Goal: Task Accomplishment & Management: Complete application form

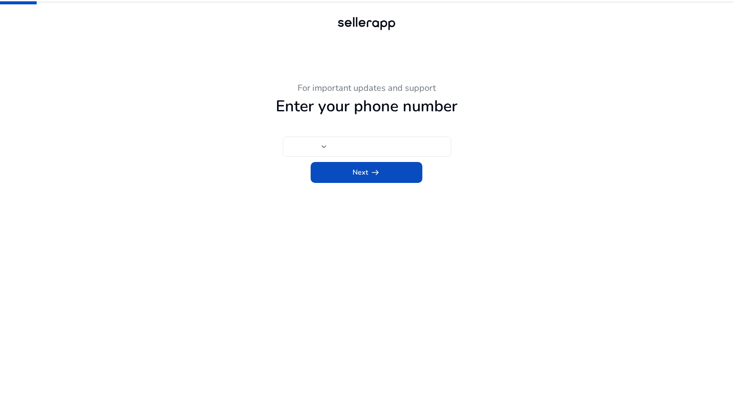
type input "***"
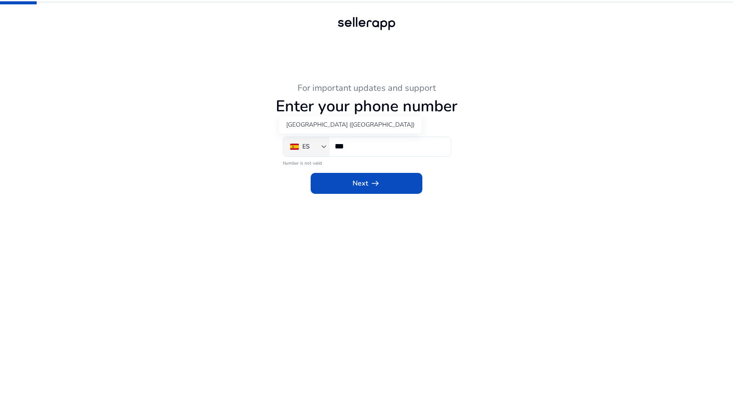
click at [328, 149] on div "ES" at bounding box center [306, 146] width 46 height 19
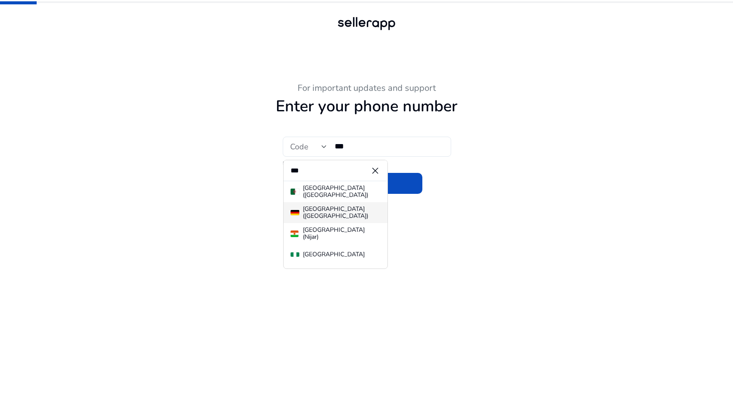
type input "***"
click at [326, 219] on mat-option "[GEOGRAPHIC_DATA] ([GEOGRAPHIC_DATA])" at bounding box center [336, 212] width 104 height 21
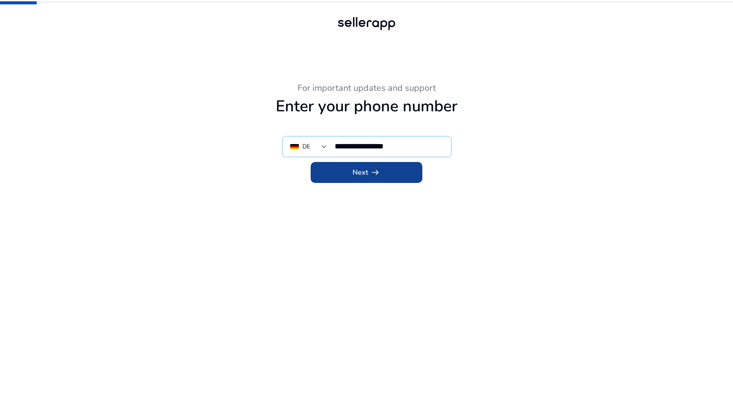
type input "**********"
click at [365, 174] on span "Next arrow_right_alt" at bounding box center [367, 172] width 28 height 10
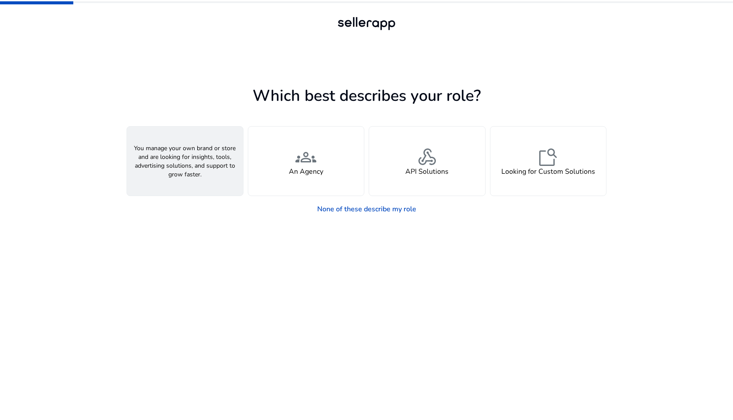
click at [210, 160] on div "person A Seller" at bounding box center [185, 161] width 116 height 69
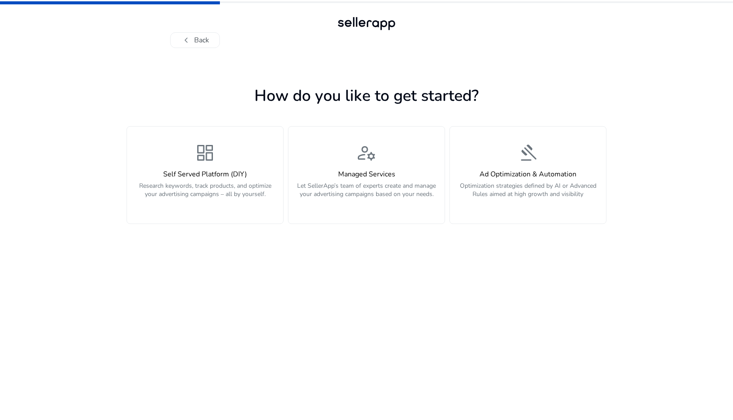
click at [210, 159] on span "dashboard" at bounding box center [205, 152] width 21 height 21
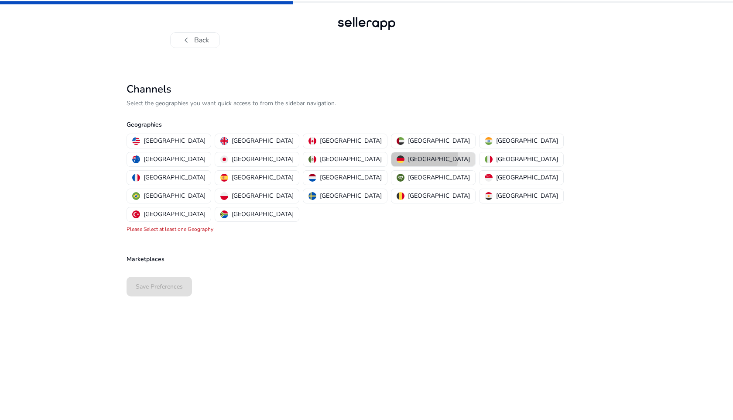
click at [408, 158] on p "[GEOGRAPHIC_DATA]" at bounding box center [439, 159] width 62 height 9
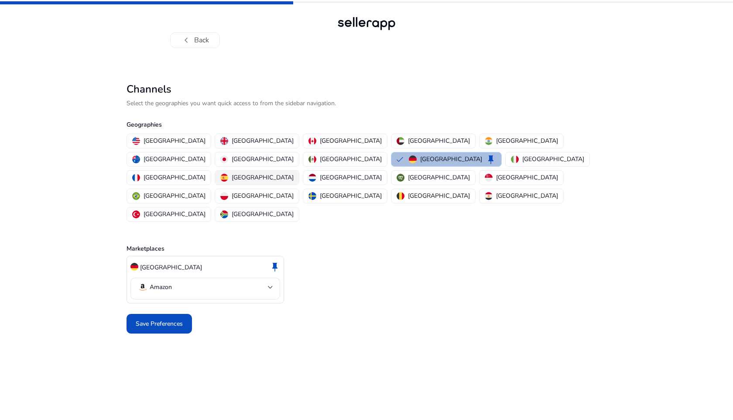
click at [294, 173] on p "[GEOGRAPHIC_DATA]" at bounding box center [263, 177] width 62 height 9
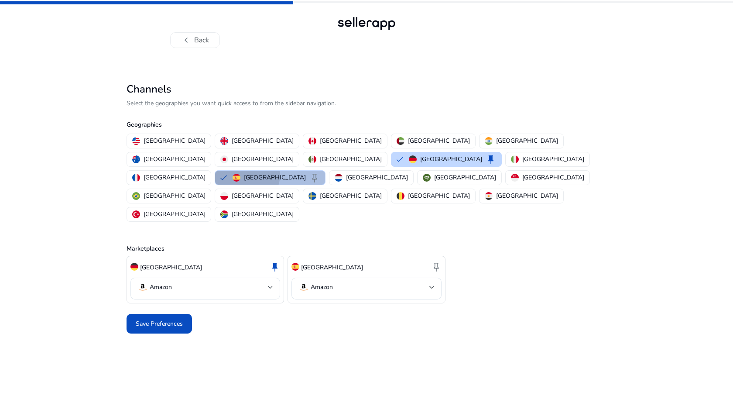
click at [312, 172] on div "Spain keep" at bounding box center [276, 177] width 87 height 10
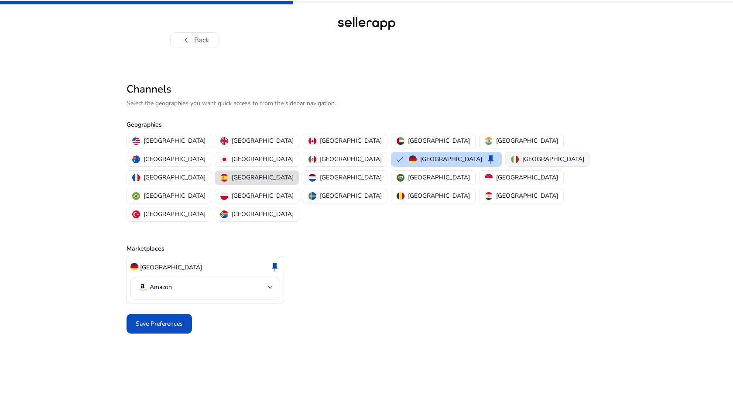
click at [511, 160] on div "[GEOGRAPHIC_DATA]" at bounding box center [547, 159] width 73 height 9
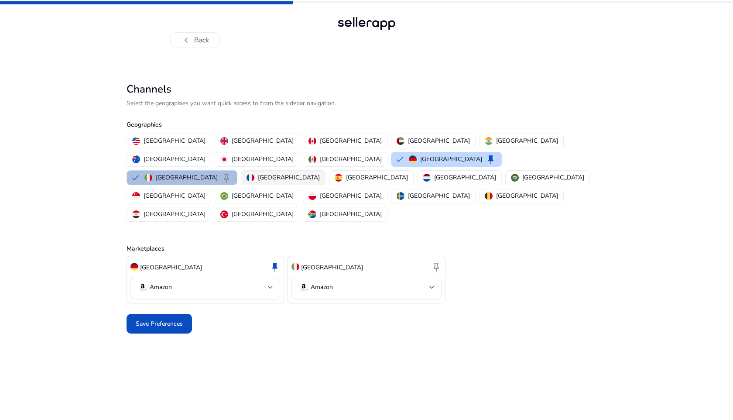
click at [290, 173] on p "[GEOGRAPHIC_DATA]" at bounding box center [289, 177] width 62 height 9
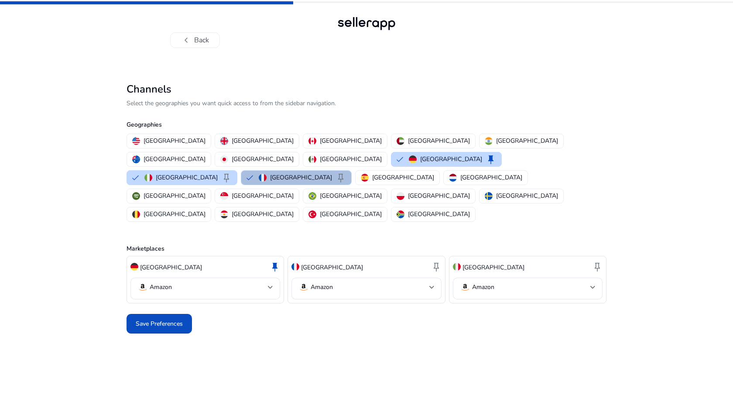
click at [303, 173] on p "[GEOGRAPHIC_DATA]" at bounding box center [301, 177] width 62 height 9
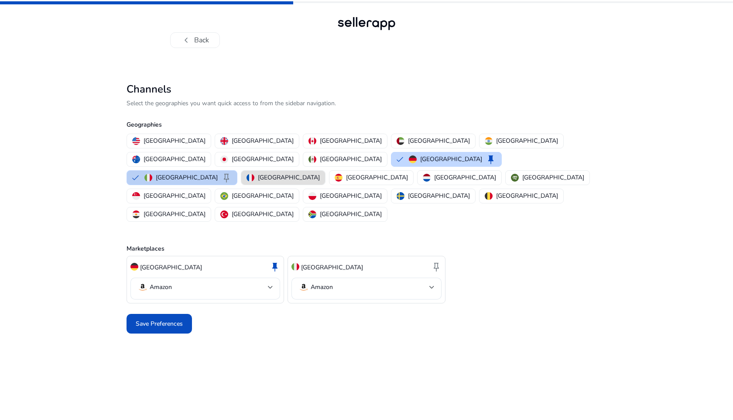
click at [218, 173] on p "[GEOGRAPHIC_DATA]" at bounding box center [187, 177] width 62 height 9
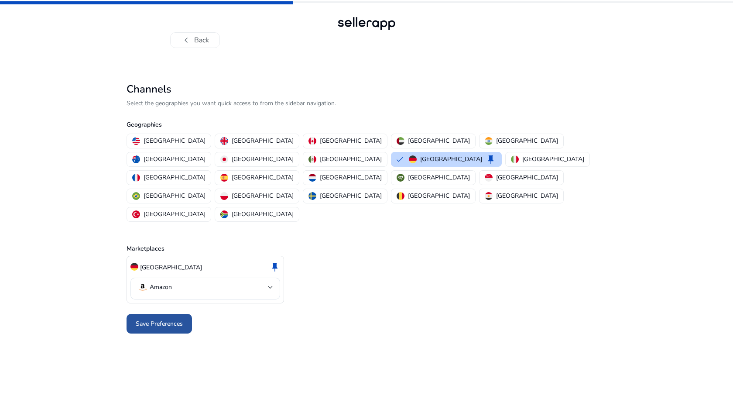
click at [163, 319] on span "Save Preferences" at bounding box center [159, 323] width 47 height 9
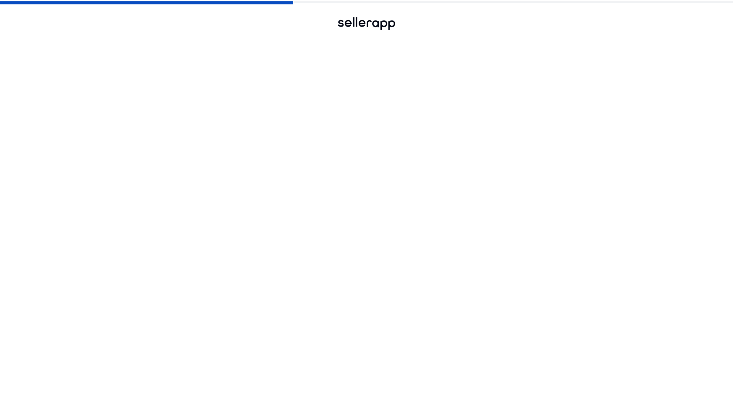
click at [163, 310] on div "Save Preferences" at bounding box center [367, 323] width 480 height 27
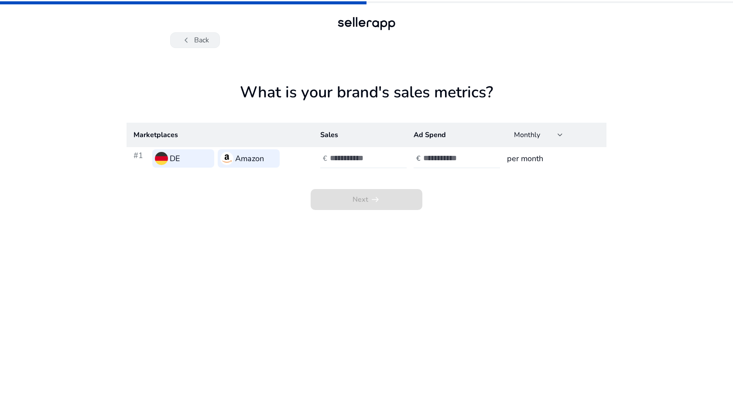
click at [199, 42] on button "chevron_left Back" at bounding box center [195, 40] width 50 height 16
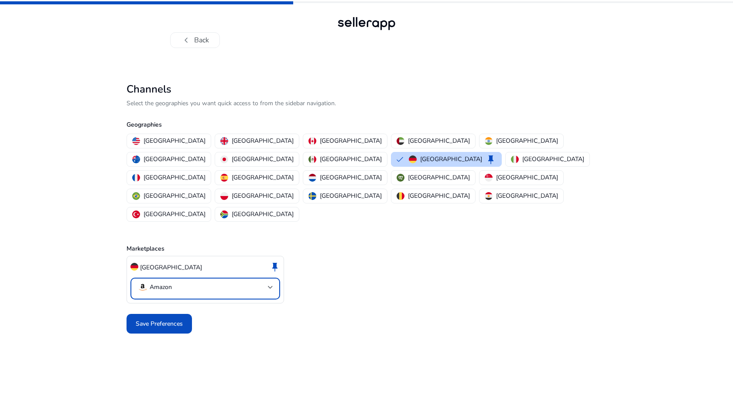
click at [184, 282] on mat-select-trigger "Amazon" at bounding box center [202, 287] width 131 height 10
click at [212, 324] on div at bounding box center [366, 210] width 733 height 420
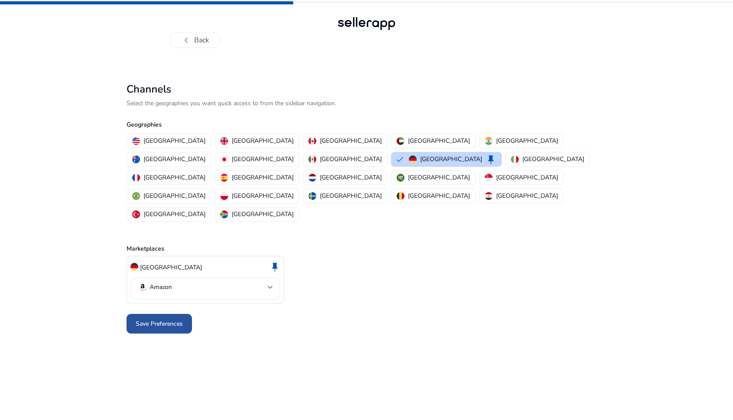
click at [175, 319] on span "Save Preferences" at bounding box center [159, 323] width 47 height 9
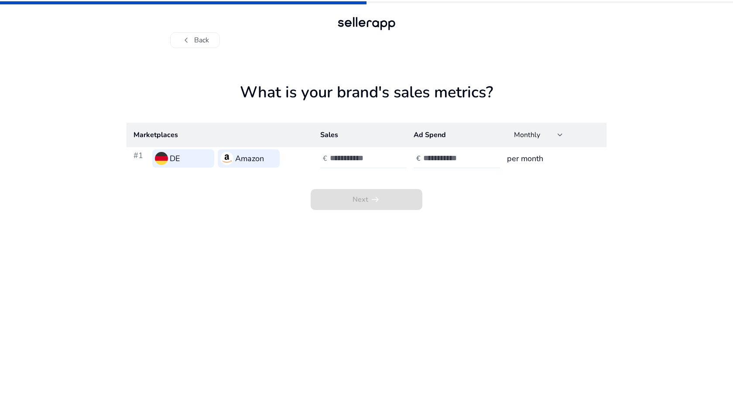
click at [335, 157] on input "number" at bounding box center [359, 158] width 59 height 10
type input "*"
click at [437, 153] on div at bounding box center [462, 158] width 79 height 19
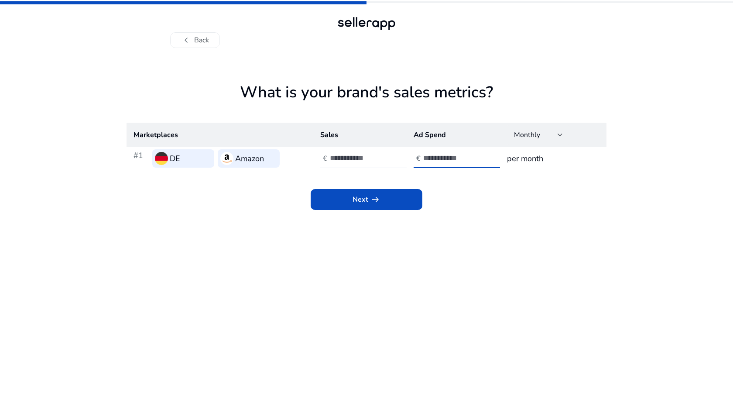
type input "*"
click at [465, 190] on div "Next arrow_right_alt" at bounding box center [367, 190] width 480 height 40
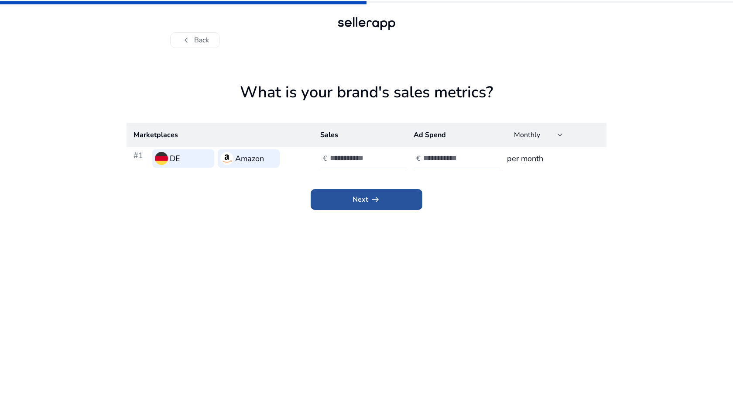
click at [409, 192] on span at bounding box center [367, 199] width 112 height 21
